Goal: Task Accomplishment & Management: Complete application form

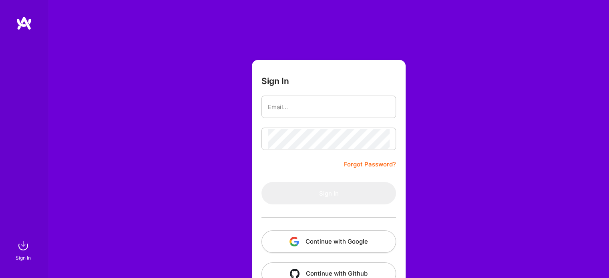
click at [314, 241] on button "Continue with Google" at bounding box center [329, 242] width 135 height 22
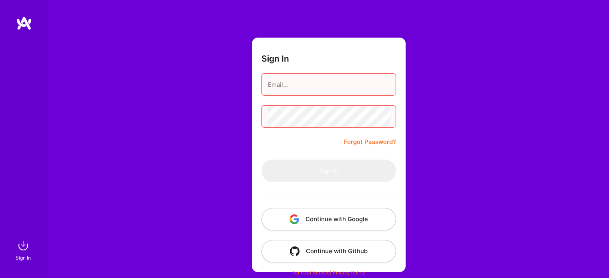
click at [292, 226] on button "Continue with Google" at bounding box center [329, 219] width 135 height 22
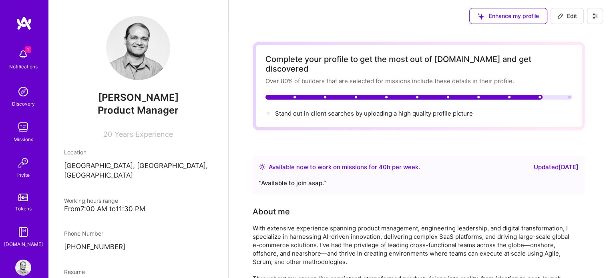
click at [19, 67] on div "Notifications" at bounding box center [23, 66] width 28 height 8
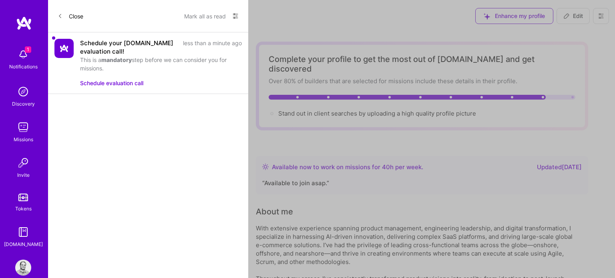
click at [121, 85] on button "Schedule evaluation call" at bounding box center [111, 83] width 63 height 8
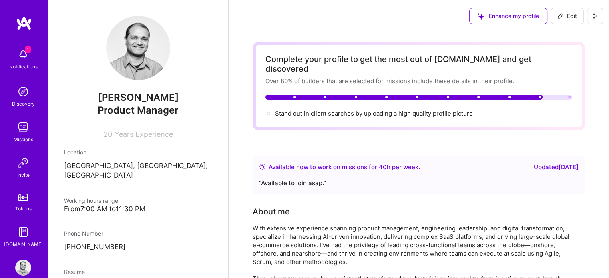
click at [14, 137] on div "Missions" at bounding box center [24, 139] width 20 height 8
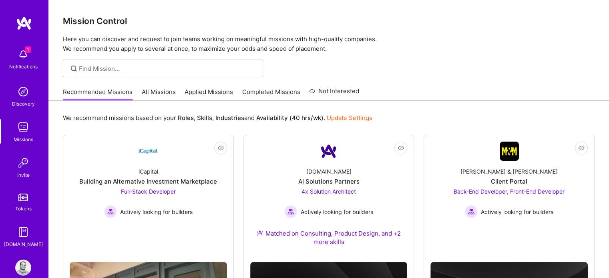
click at [154, 94] on link "All Missions" at bounding box center [159, 94] width 34 height 13
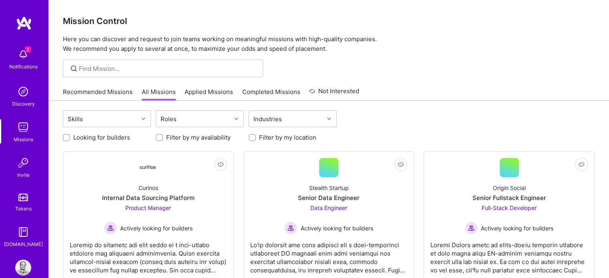
click at [68, 139] on input "Looking for builders" at bounding box center [68, 138] width 6 height 6
checkbox input "true"
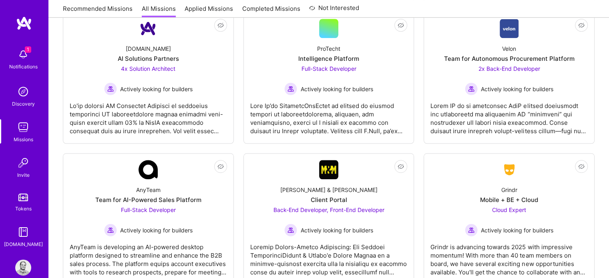
scroll to position [731, 0]
